Goal: Information Seeking & Learning: Find specific fact

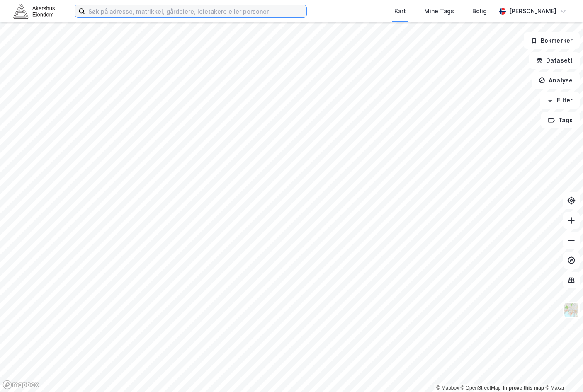
click at [152, 15] on input at bounding box center [195, 11] width 221 height 12
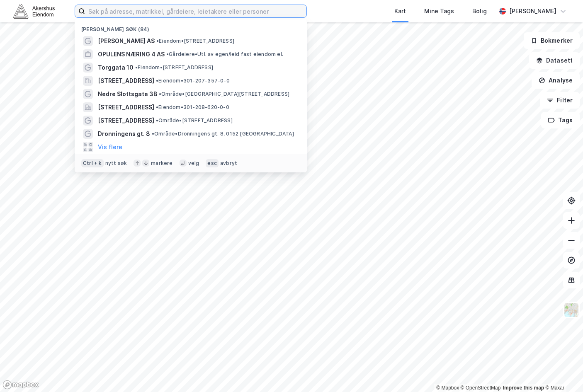
paste input "[PERSON_NAME] 2a"
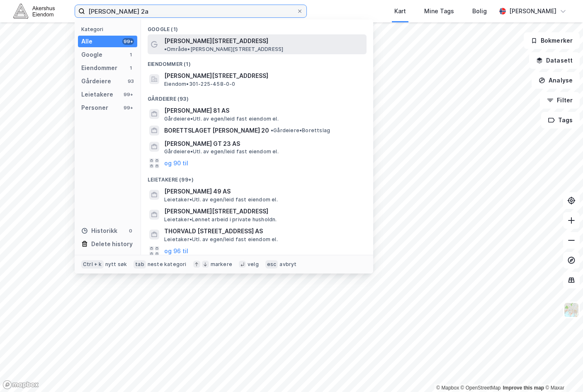
type input "[PERSON_NAME] 2a"
click at [184, 35] on div "[PERSON_NAME][STREET_ADDRESS] • Område • [PERSON_NAME][STREET_ADDRESS]" at bounding box center [257, 44] width 219 height 20
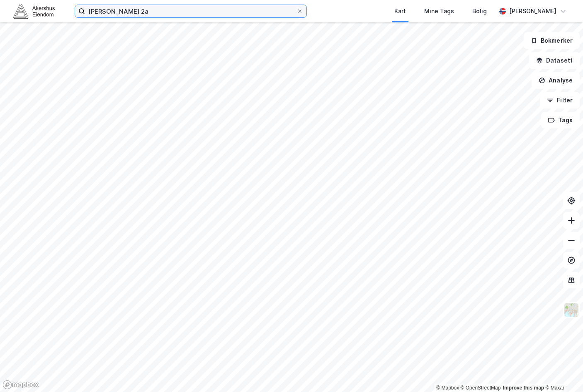
click at [214, 14] on input "[PERSON_NAME] 2a" at bounding box center [190, 11] width 211 height 12
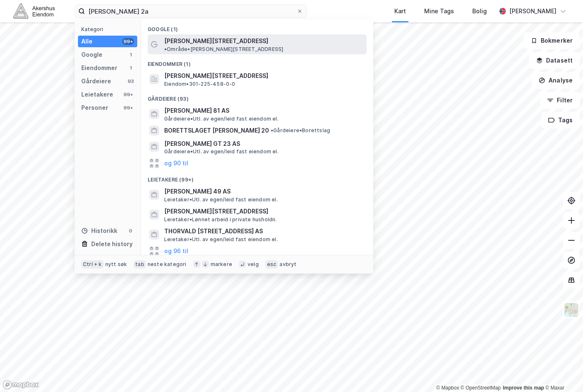
click at [225, 44] on span "[PERSON_NAME][STREET_ADDRESS]" at bounding box center [216, 41] width 104 height 10
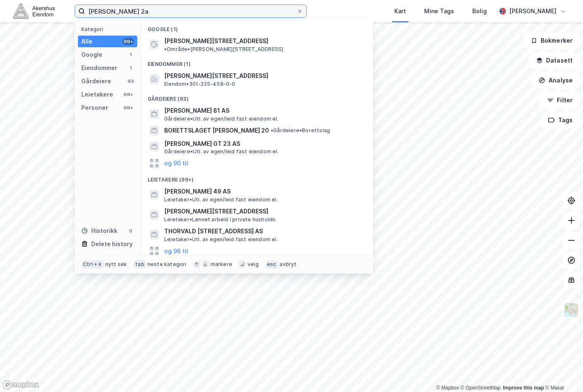
click at [153, 12] on input "[PERSON_NAME] 2a" at bounding box center [190, 11] width 211 height 12
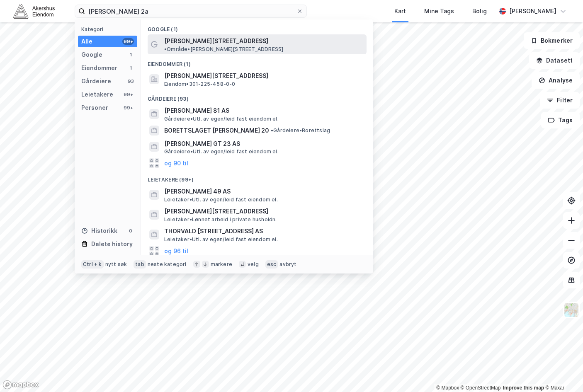
click at [254, 36] on div "[PERSON_NAME][STREET_ADDRESS] • Område • [PERSON_NAME][STREET_ADDRESS]" at bounding box center [264, 44] width 201 height 17
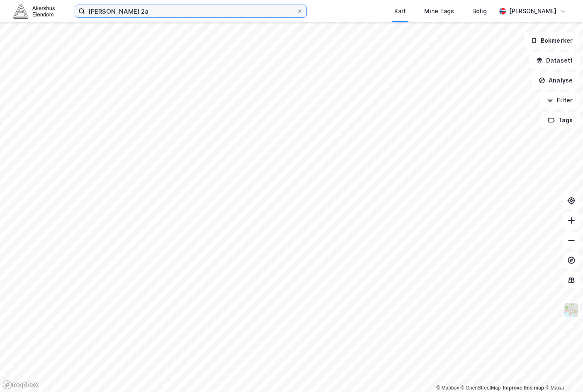
click at [202, 11] on input "[PERSON_NAME] 2a" at bounding box center [190, 11] width 211 height 12
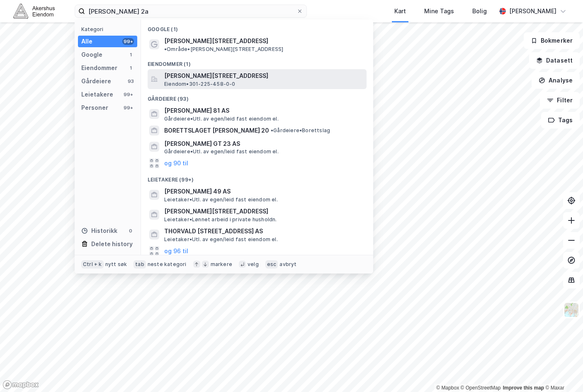
click at [258, 75] on div "[PERSON_NAME][STREET_ADDRESS] Eiendom • 301-225-458-0-0" at bounding box center [264, 79] width 201 height 17
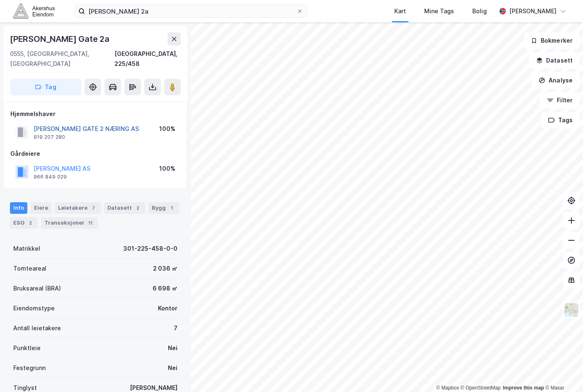
drag, startPoint x: 150, startPoint y: 119, endPoint x: 35, endPoint y: 121, distance: 115.2
click at [35, 122] on div "[PERSON_NAME] GATE 2 NÆRING AS 919 207 280 100%" at bounding box center [95, 132] width 170 height 20
drag, startPoint x: 35, startPoint y: 121, endPoint x: 40, endPoint y: 118, distance: 5.4
copy button "[PERSON_NAME] GATE 2 NÆRING AS"
